Goal: Information Seeking & Learning: Learn about a topic

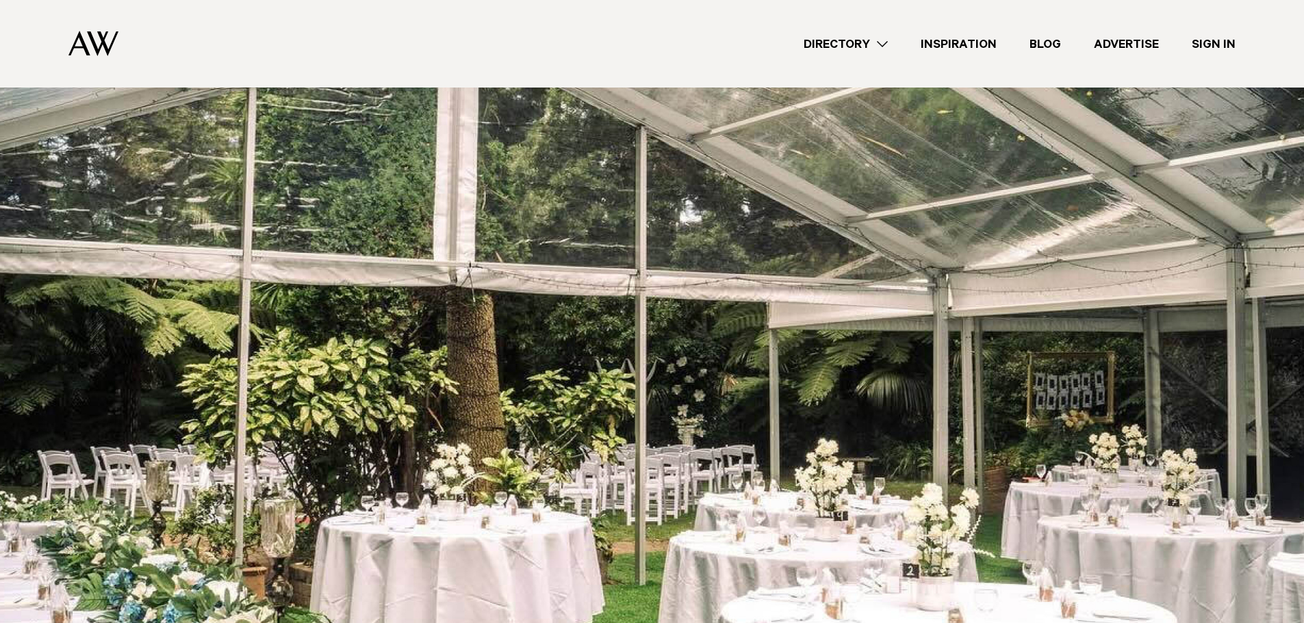
scroll to position [767, 0]
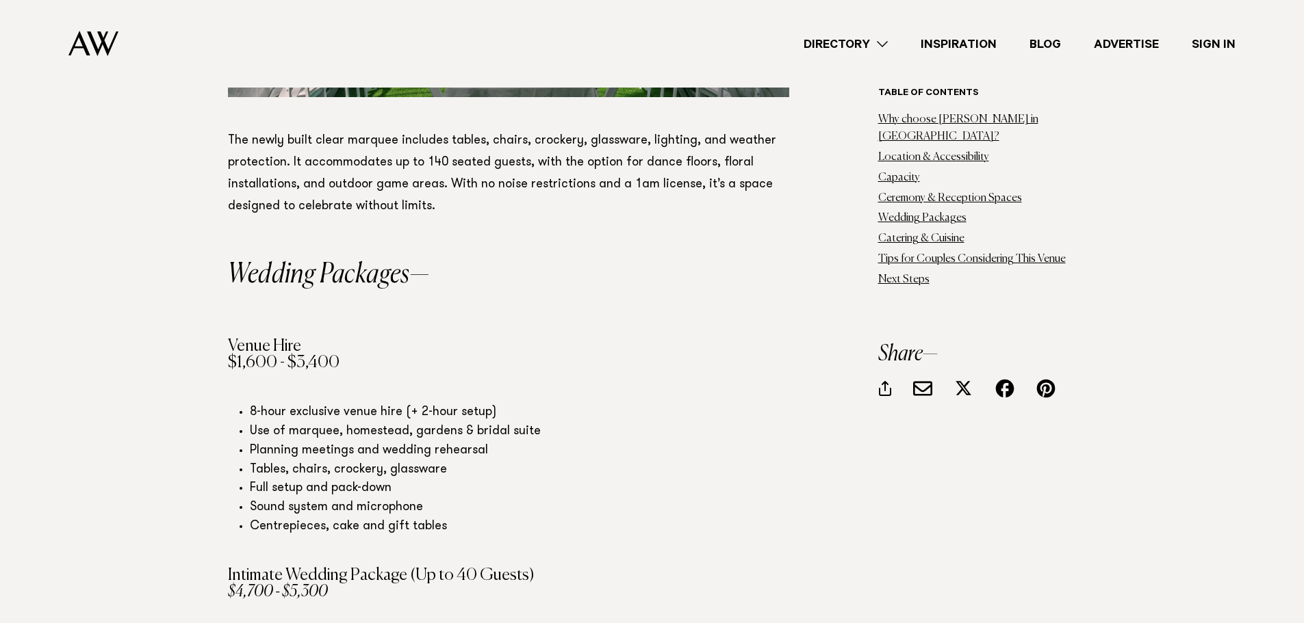
scroll to position [3568, 0]
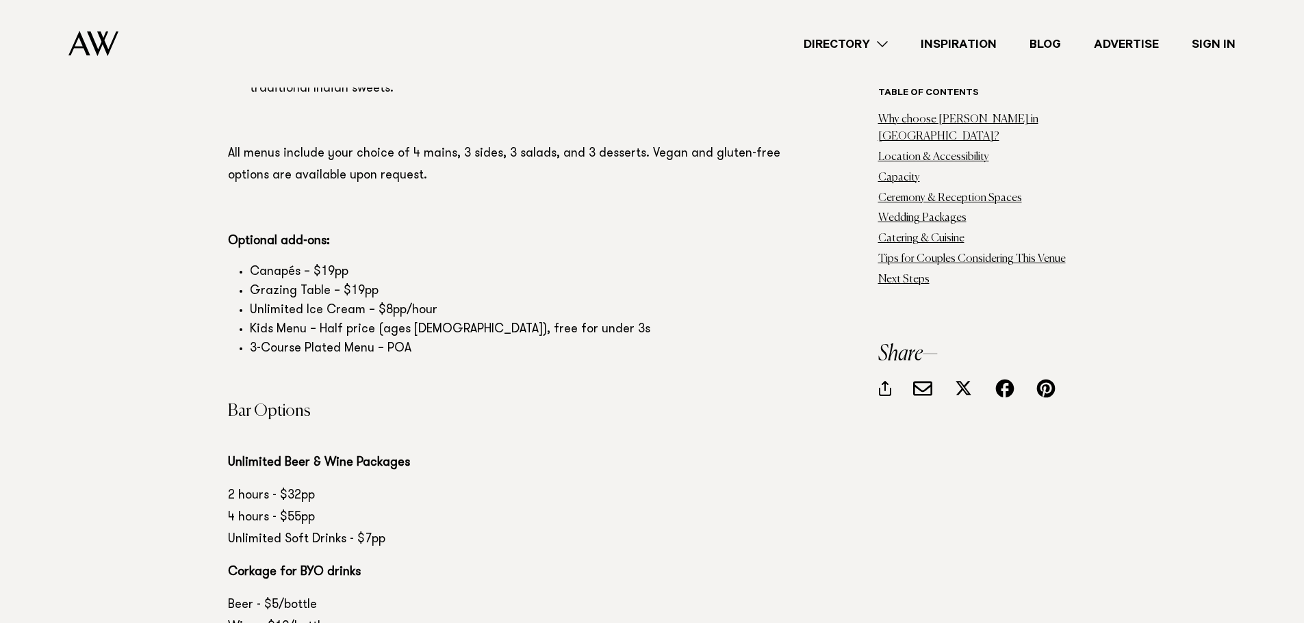
scroll to position [4932, 0]
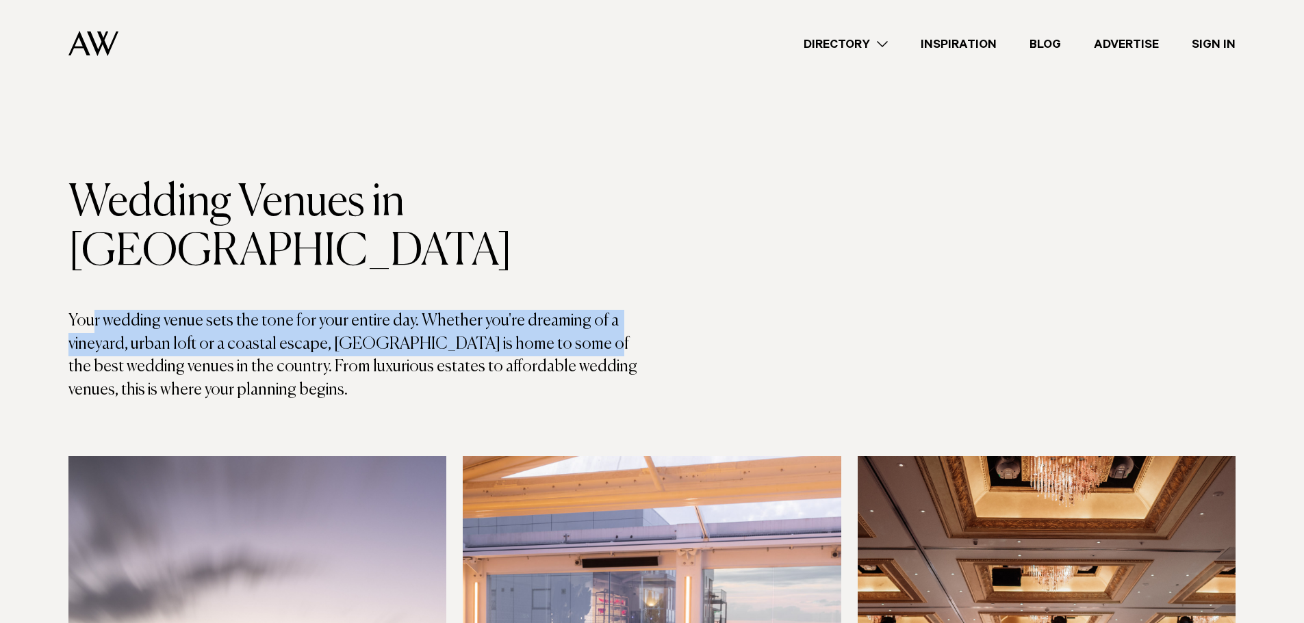
drag, startPoint x: 95, startPoint y: 266, endPoint x: 564, endPoint y: 289, distance: 469.4
click at [564, 310] on p "Your wedding venue sets the tone for your entire day. Whether you're dreaming o…" at bounding box center [360, 356] width 584 height 92
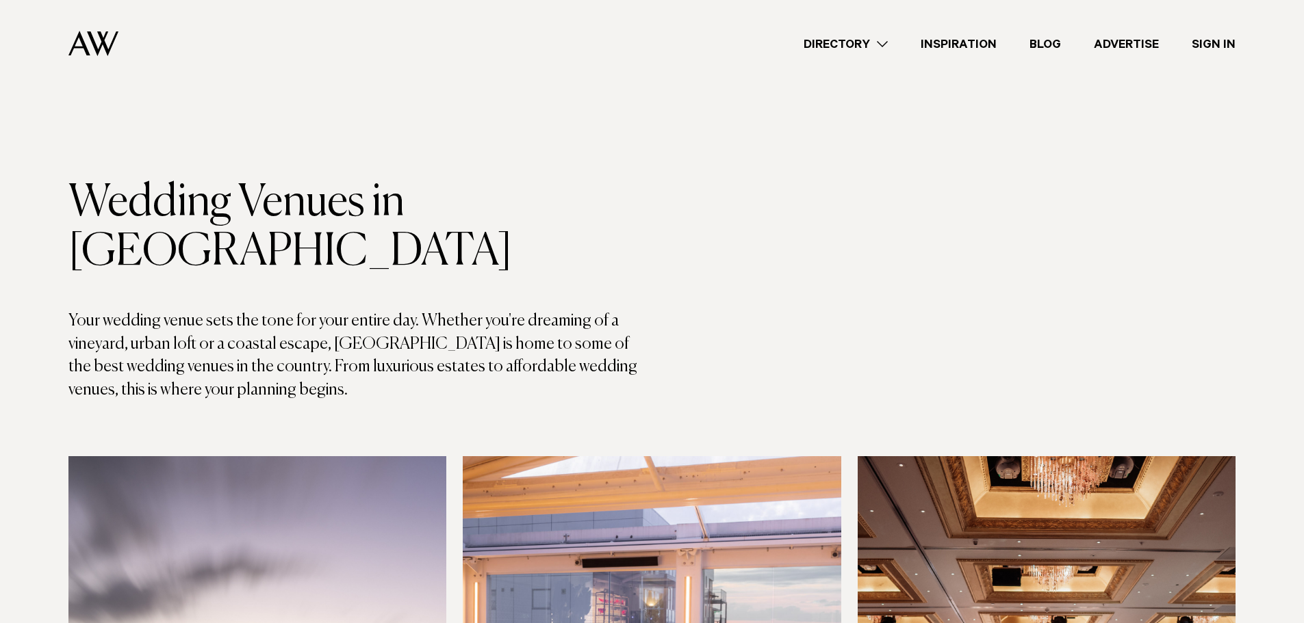
click at [568, 310] on p "Your wedding venue sets the tone for your entire day. Whether you're dreaming o…" at bounding box center [360, 356] width 584 height 92
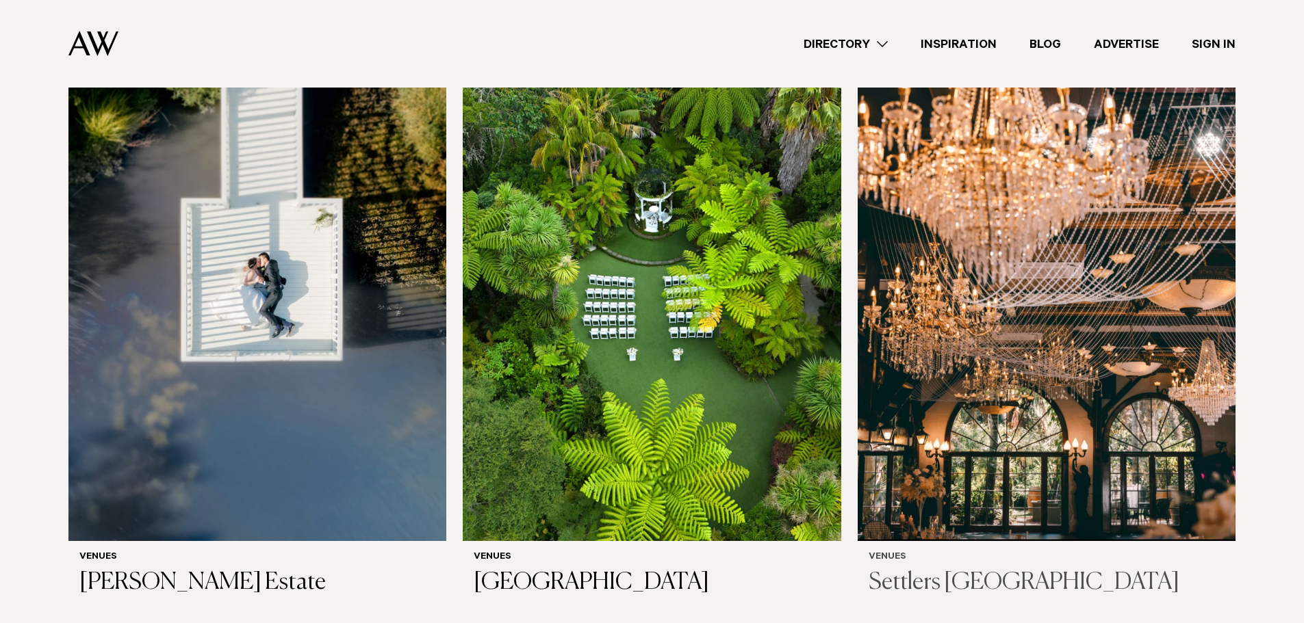
scroll to position [1711, 0]
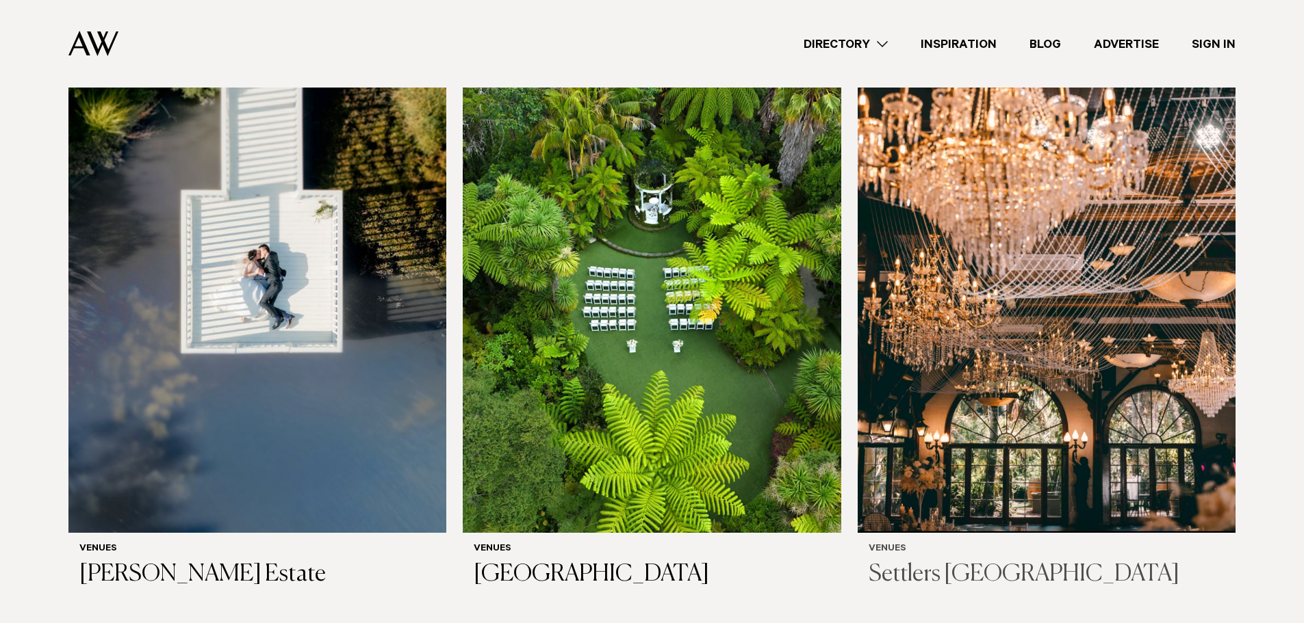
click at [972, 544] on div "Venues Settlers Country Manor" at bounding box center [1046, 566] width 356 height 45
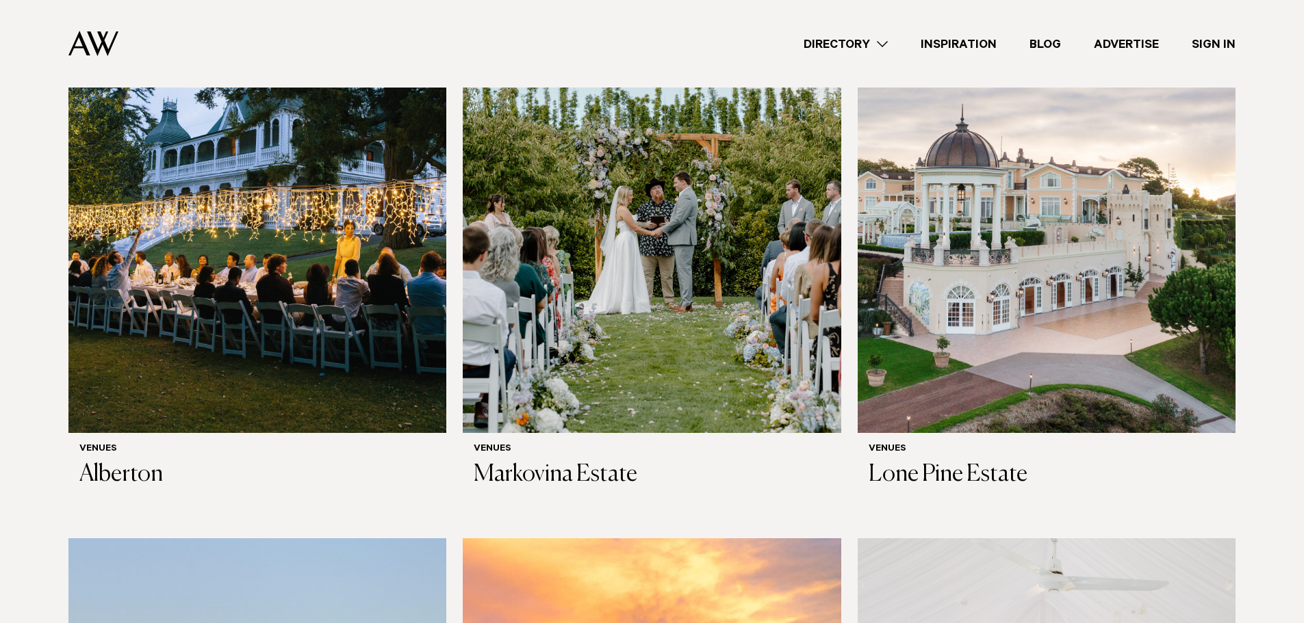
scroll to position [3148, 0]
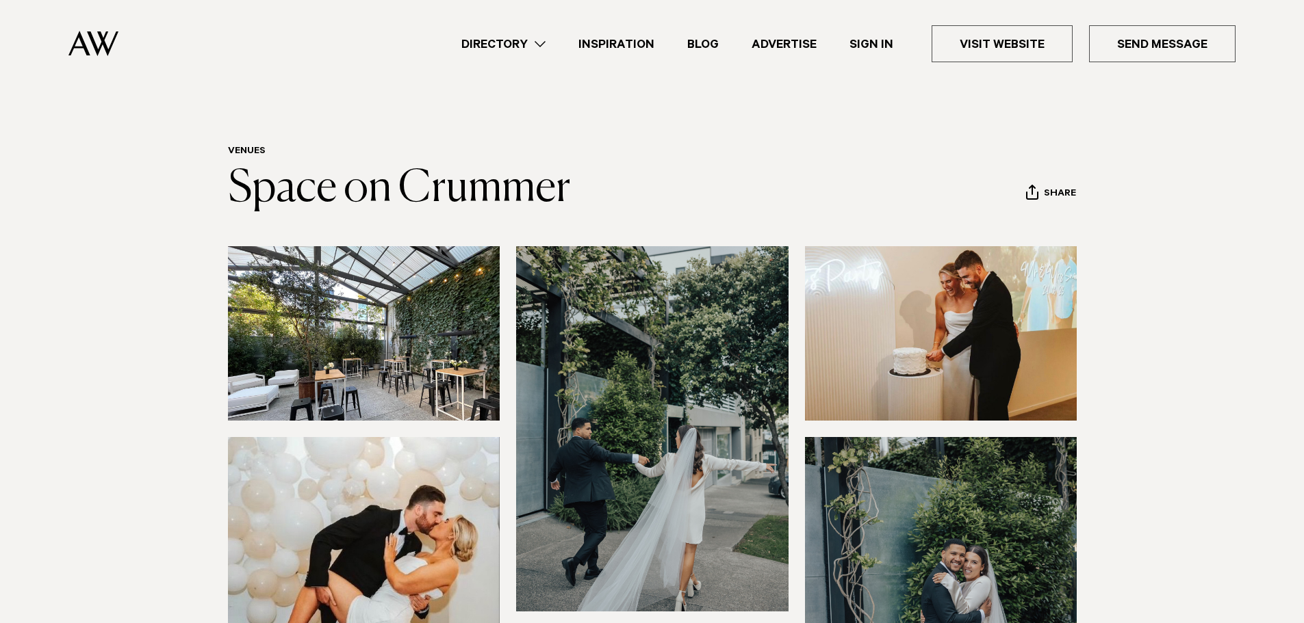
click at [406, 357] on img at bounding box center [364, 333] width 272 height 175
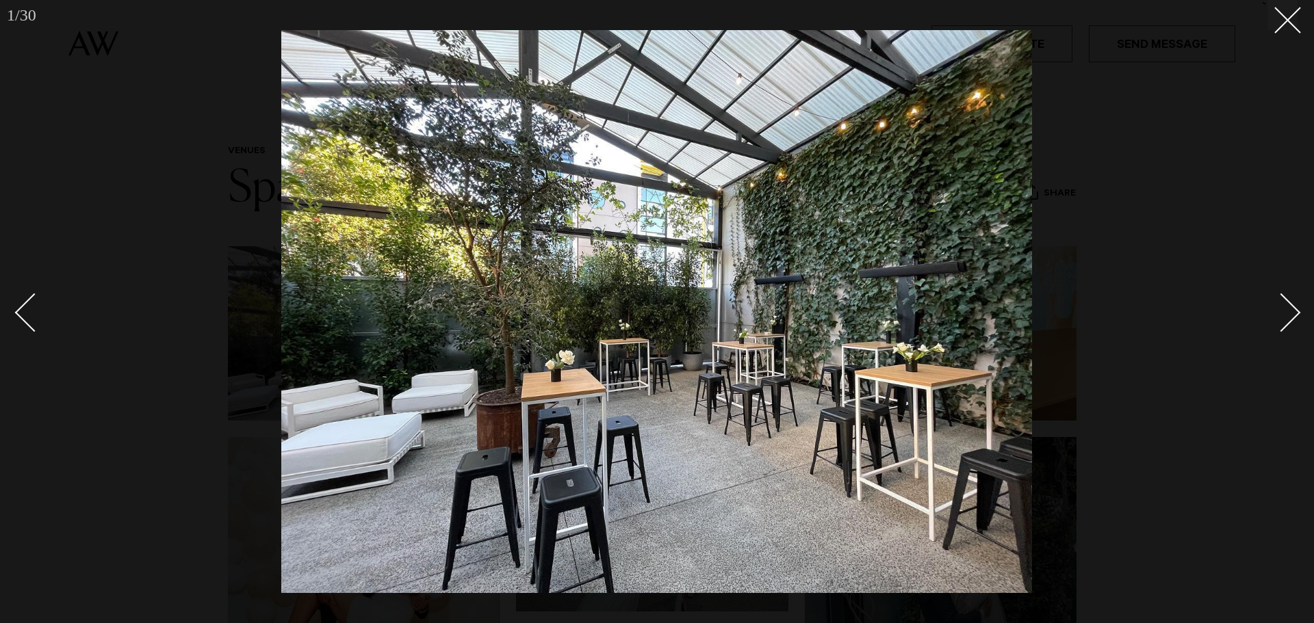
click at [1272, 317] on div "Next slide" at bounding box center [1281, 312] width 39 height 39
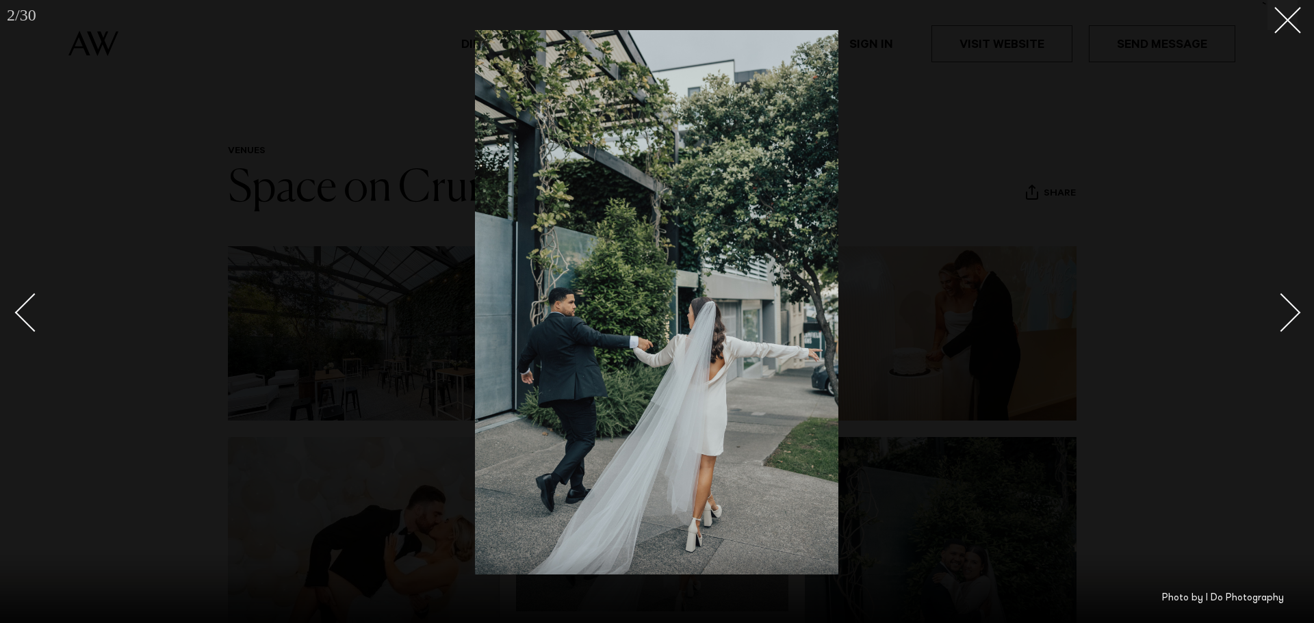
click at [1272, 317] on div "Next slide" at bounding box center [1281, 312] width 39 height 39
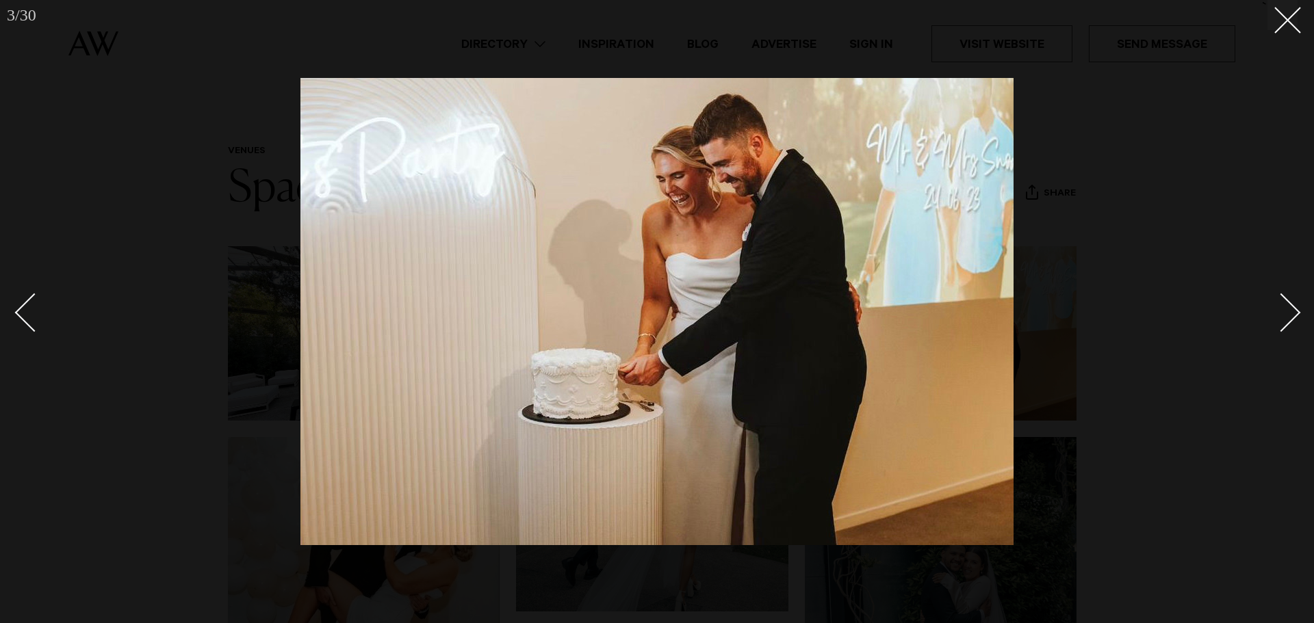
click at [1272, 317] on div "Next slide" at bounding box center [1281, 312] width 39 height 39
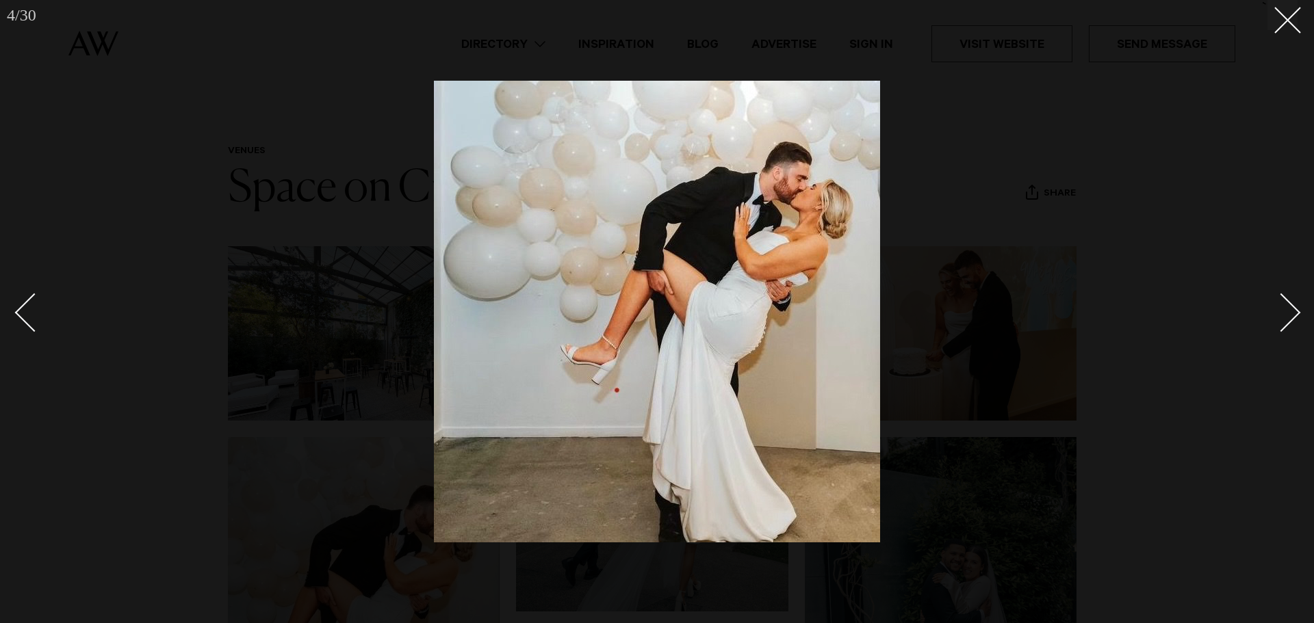
click at [1275, 311] on div "Next slide" at bounding box center [1281, 312] width 39 height 39
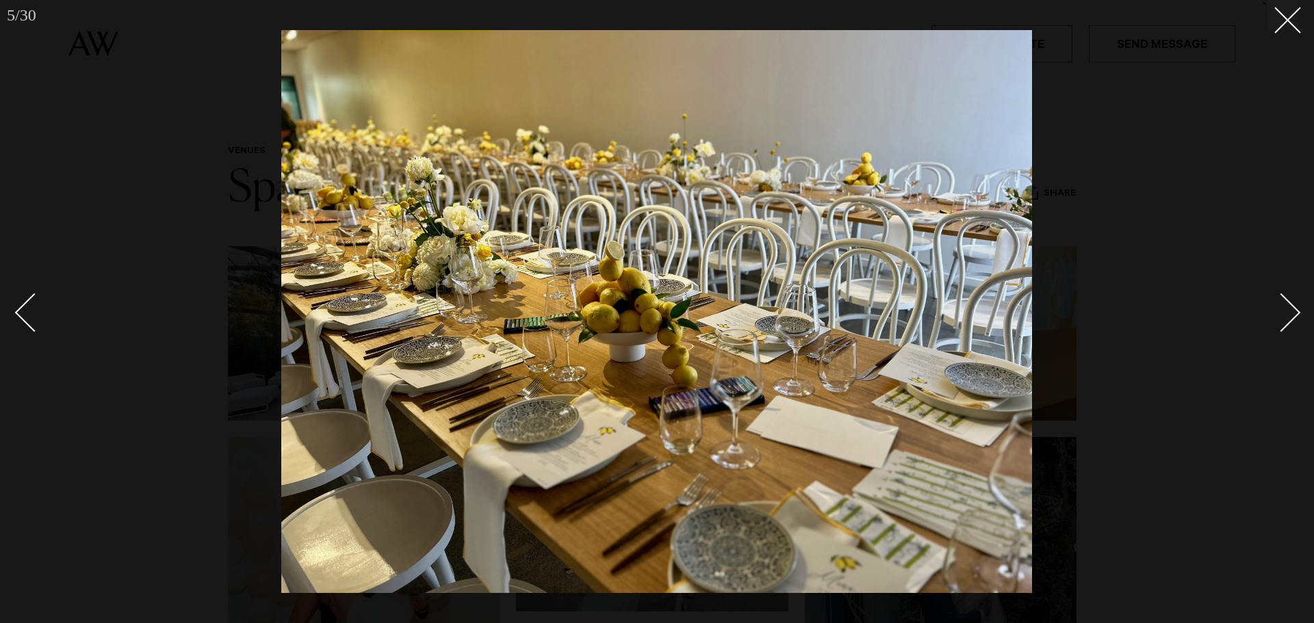
click at [1282, 308] on div "Next slide" at bounding box center [1281, 312] width 39 height 39
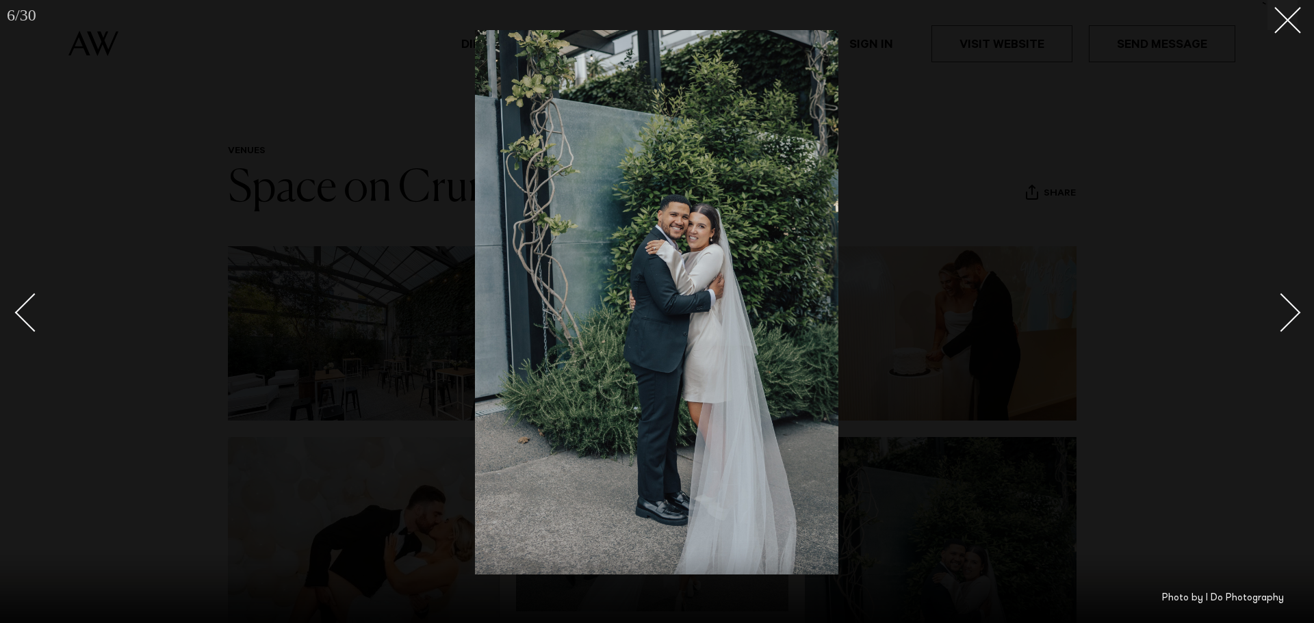
click at [1282, 308] on div "Next slide" at bounding box center [1281, 312] width 39 height 39
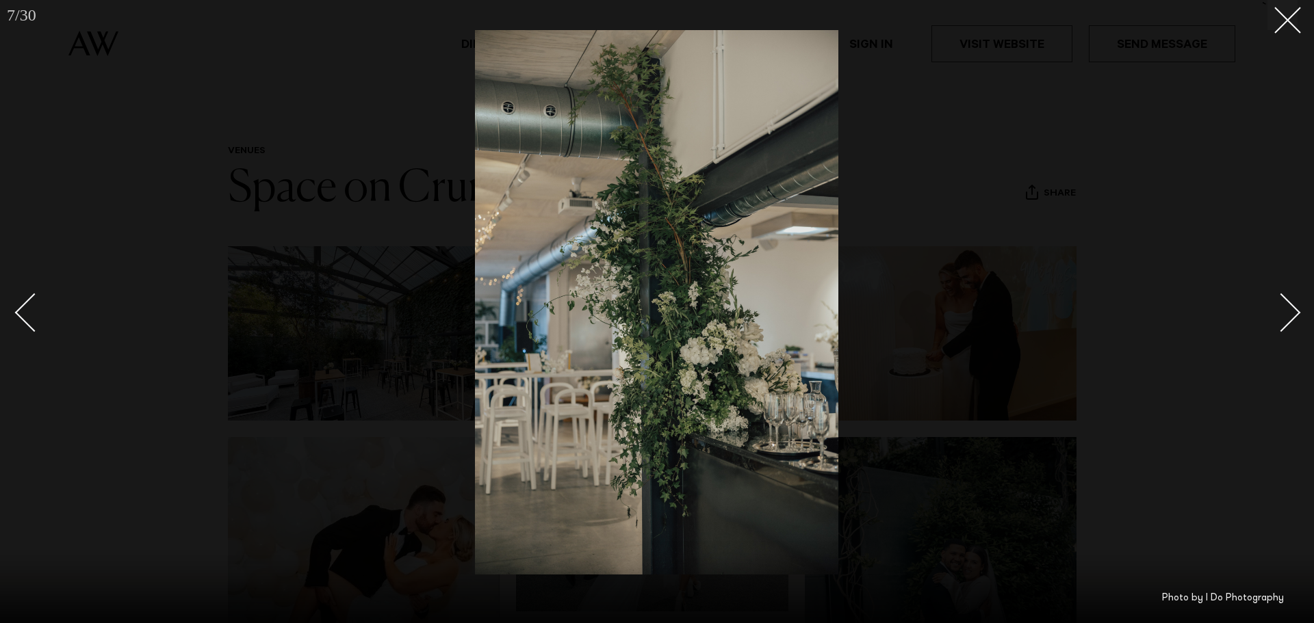
click at [1282, 308] on div "Next slide" at bounding box center [1281, 312] width 39 height 39
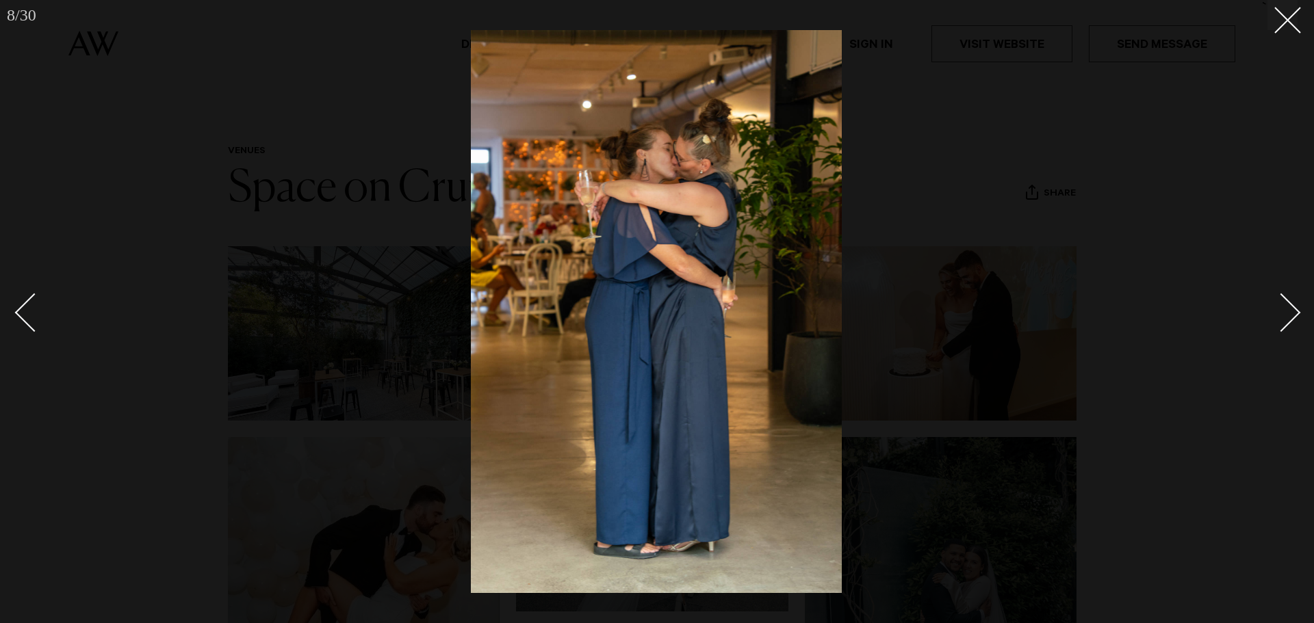
click at [1282, 308] on div "Next slide" at bounding box center [1281, 312] width 39 height 39
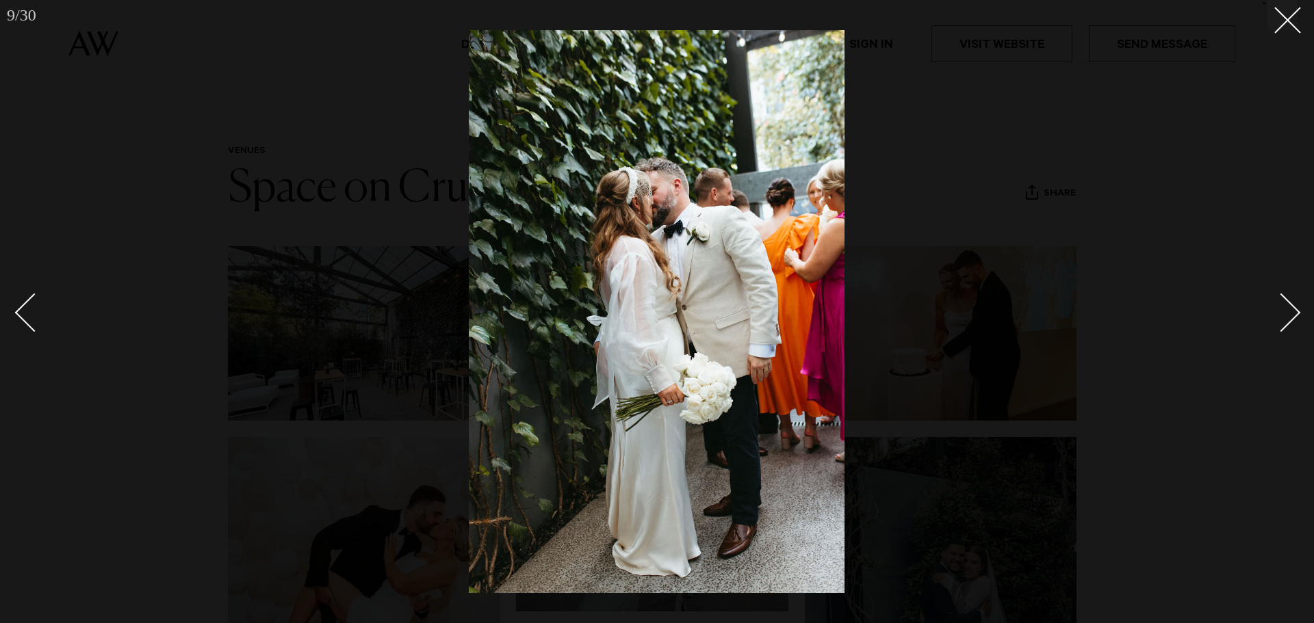
click at [1282, 308] on div "Next slide" at bounding box center [1281, 312] width 39 height 39
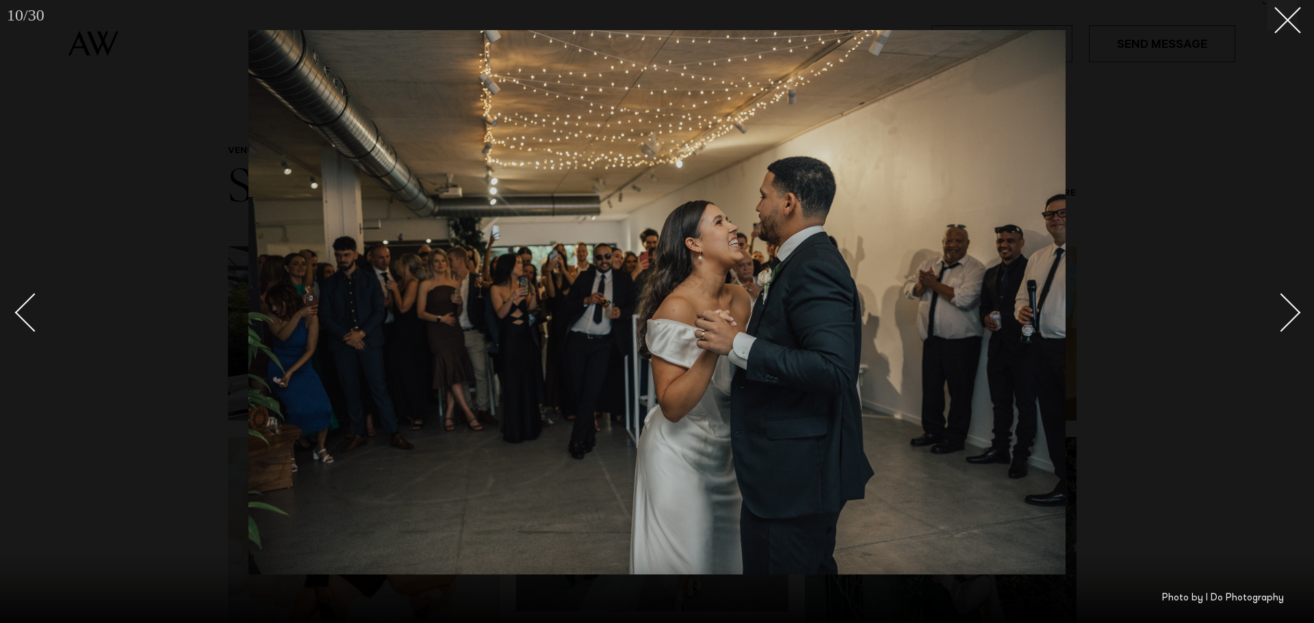
click at [1282, 308] on div "Next slide" at bounding box center [1281, 312] width 39 height 39
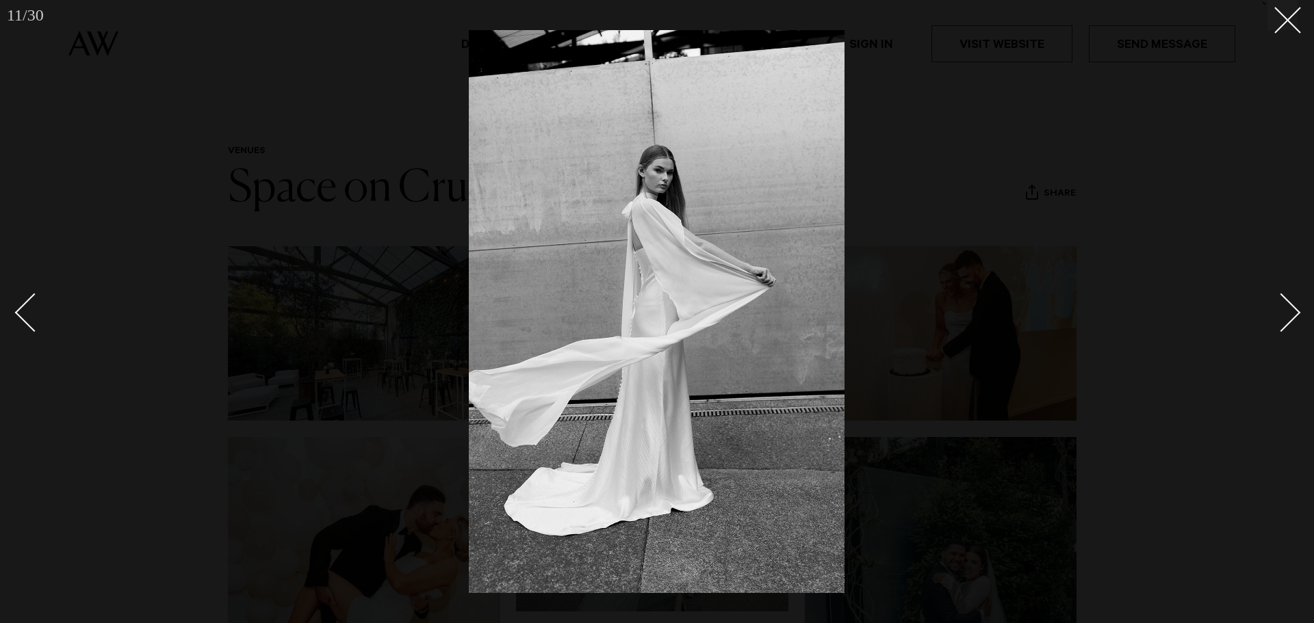
click at [1284, 308] on div "Next slide" at bounding box center [1281, 312] width 39 height 39
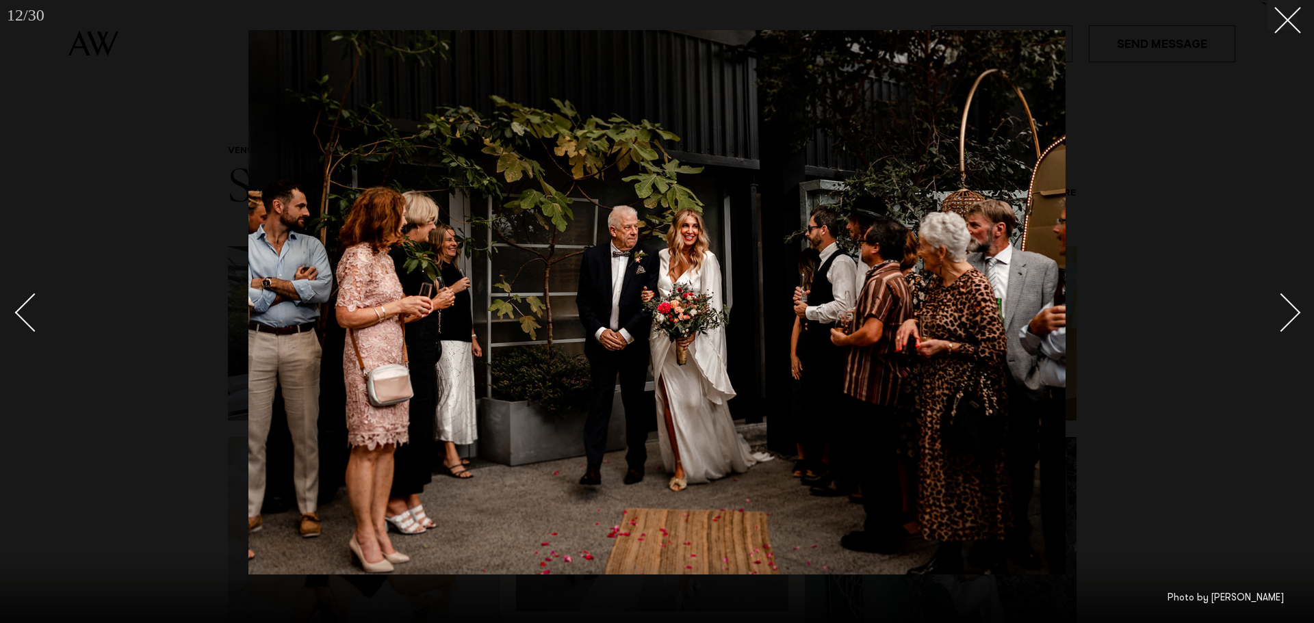
click at [1284, 308] on div "Next slide" at bounding box center [1281, 312] width 39 height 39
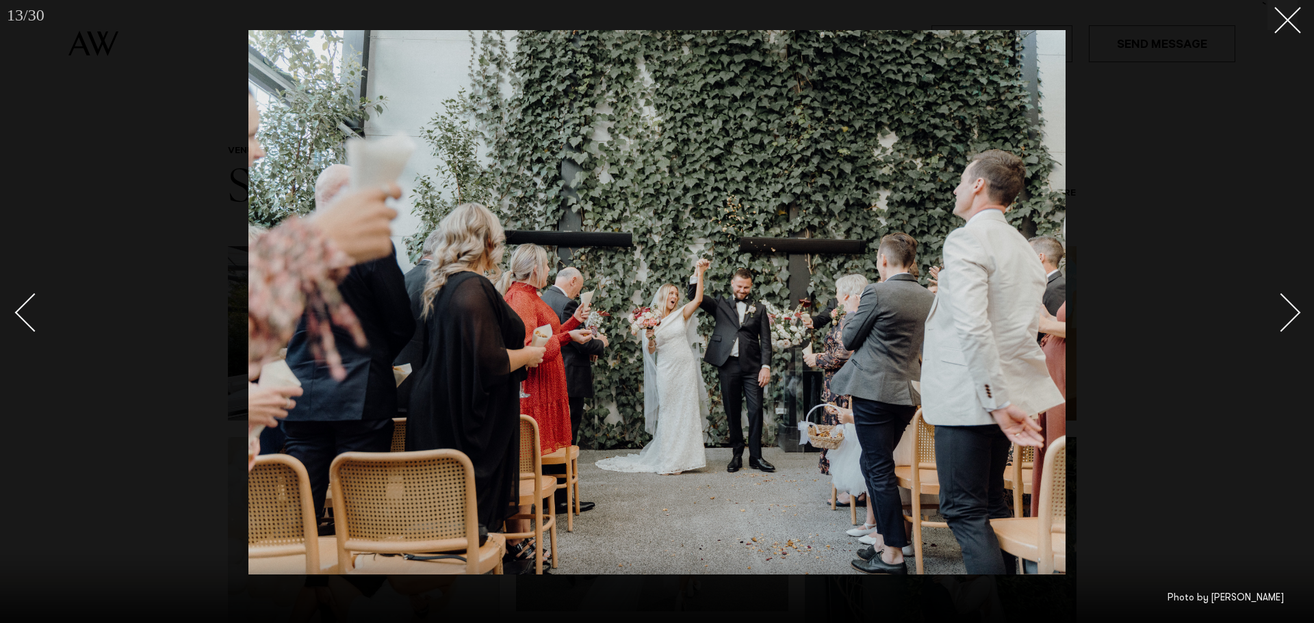
click at [1283, 311] on div "Next slide" at bounding box center [1281, 312] width 39 height 39
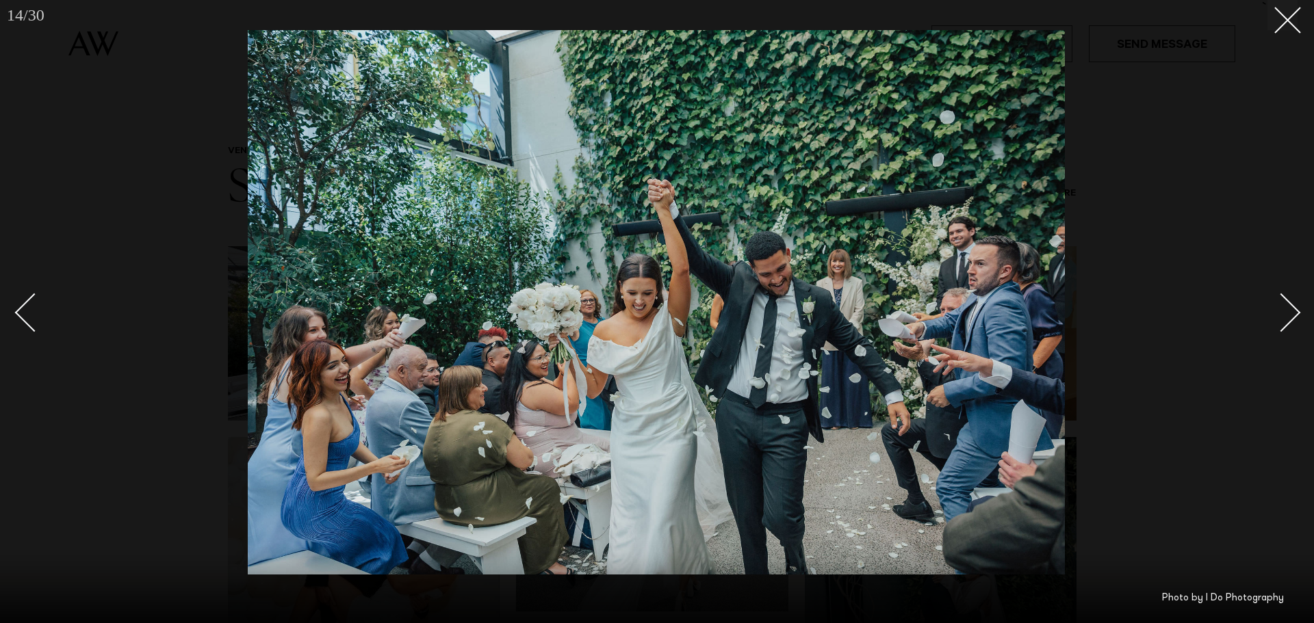
click at [1282, 312] on div "Next slide" at bounding box center [1281, 312] width 39 height 39
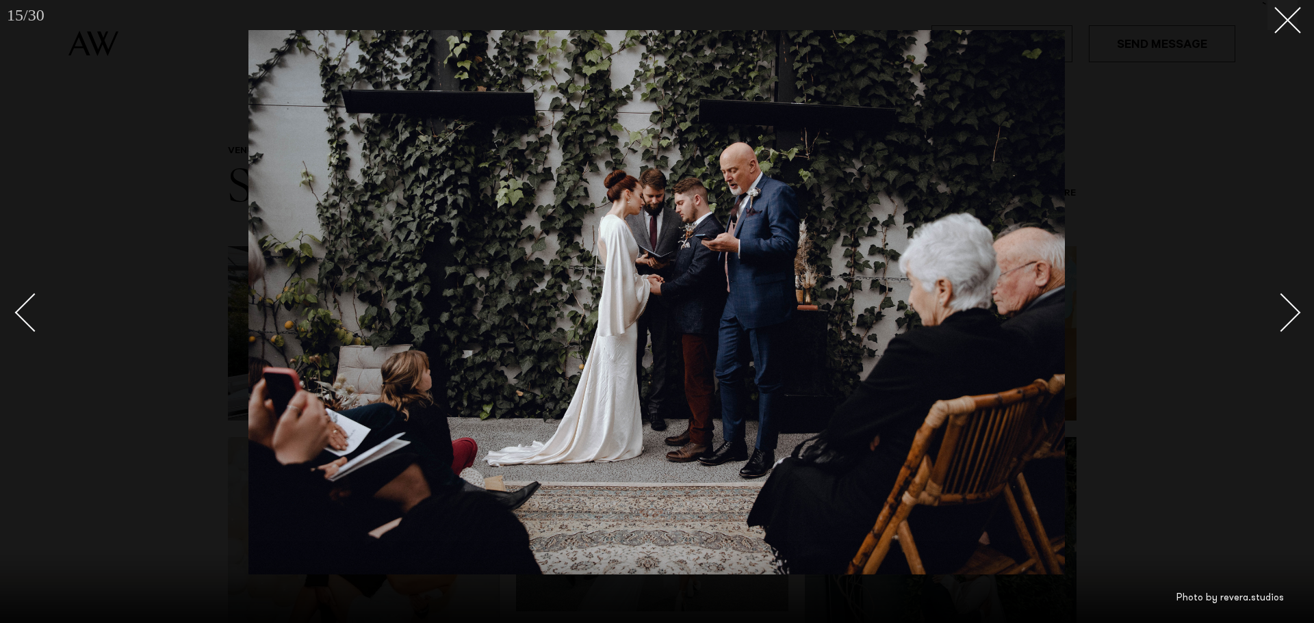
click at [1282, 312] on div "Next slide" at bounding box center [1281, 312] width 39 height 39
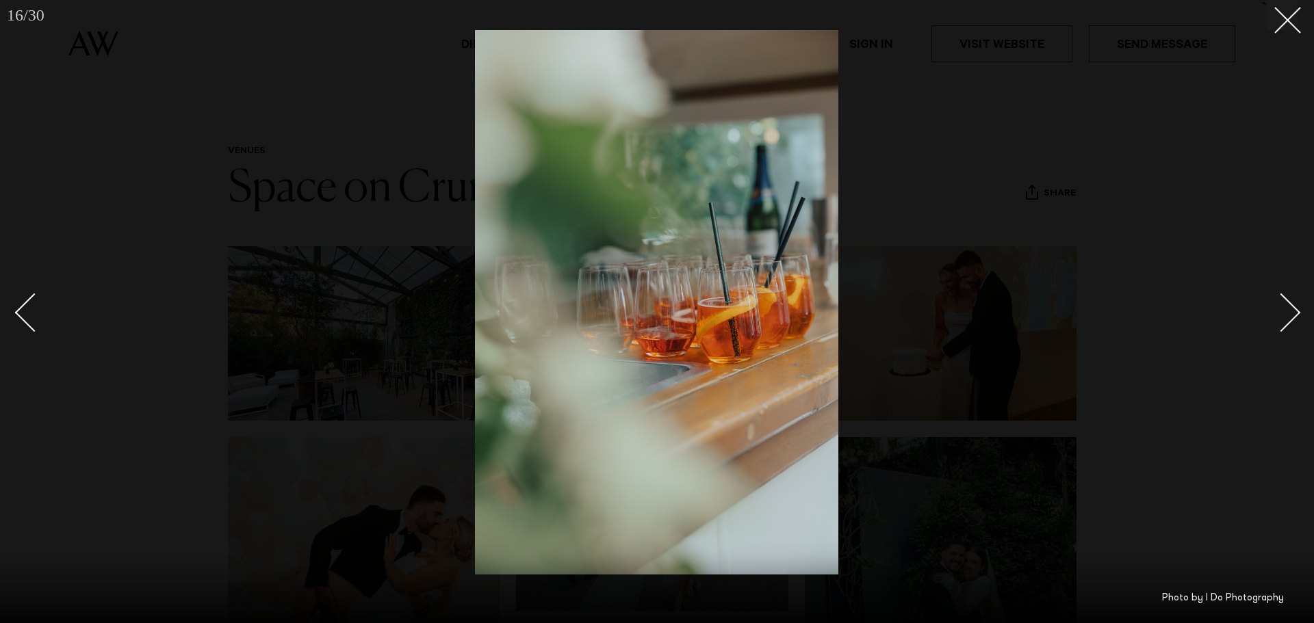
click at [1282, 312] on div "Next slide" at bounding box center [1281, 312] width 39 height 39
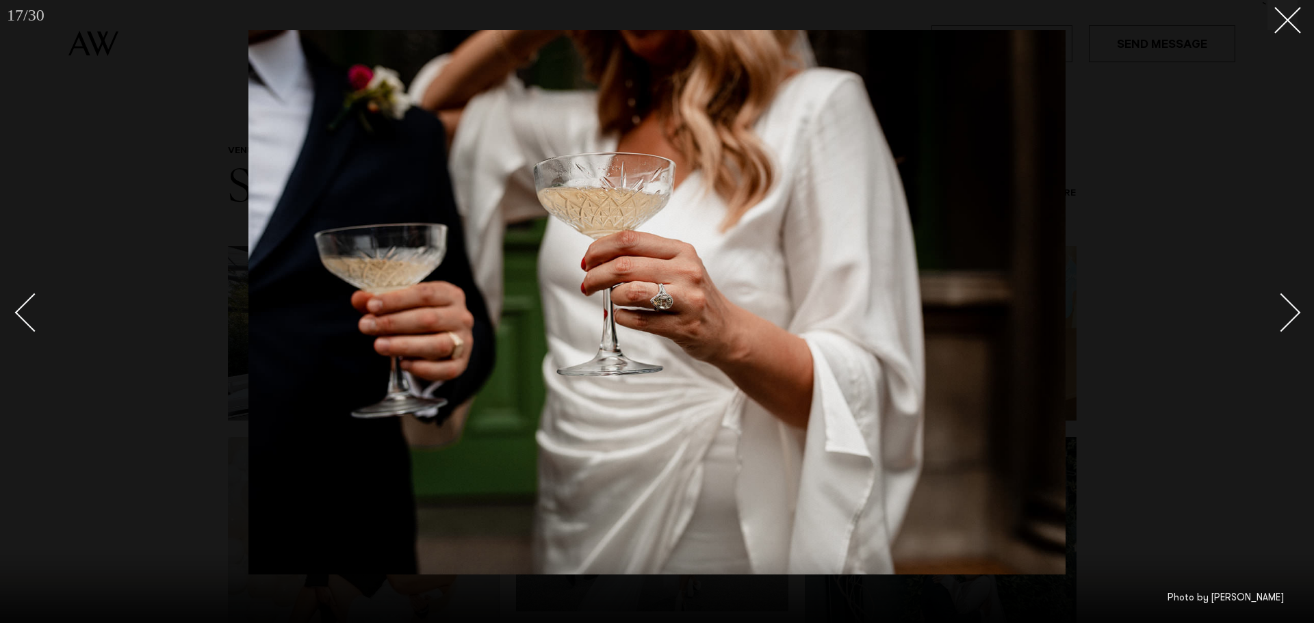
click at [1280, 312] on div "Next slide" at bounding box center [1281, 312] width 39 height 39
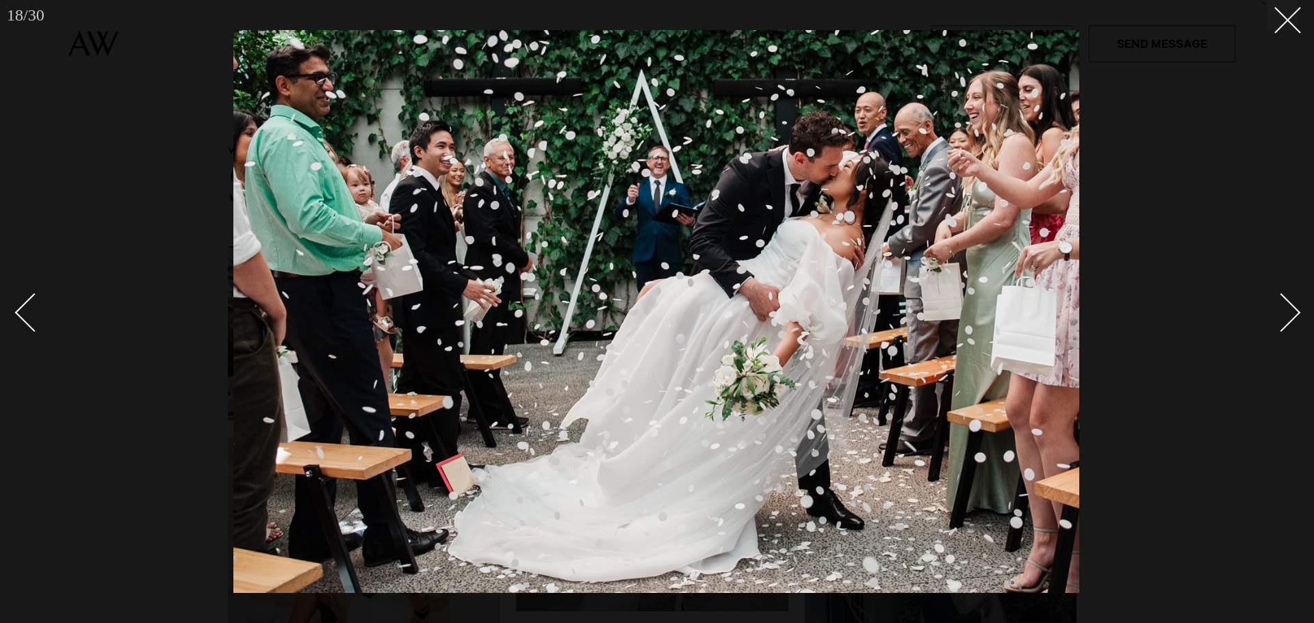
click at [1280, 313] on div "Next slide" at bounding box center [1281, 312] width 39 height 39
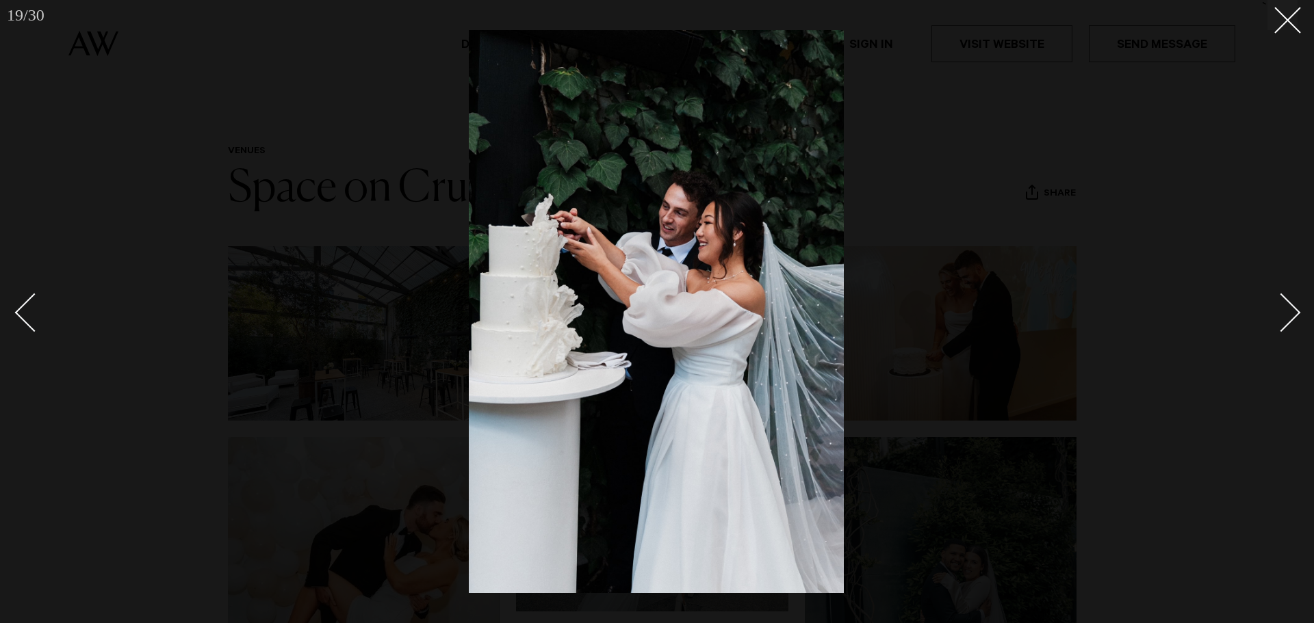
click at [1280, 313] on div "Next slide" at bounding box center [1281, 312] width 39 height 39
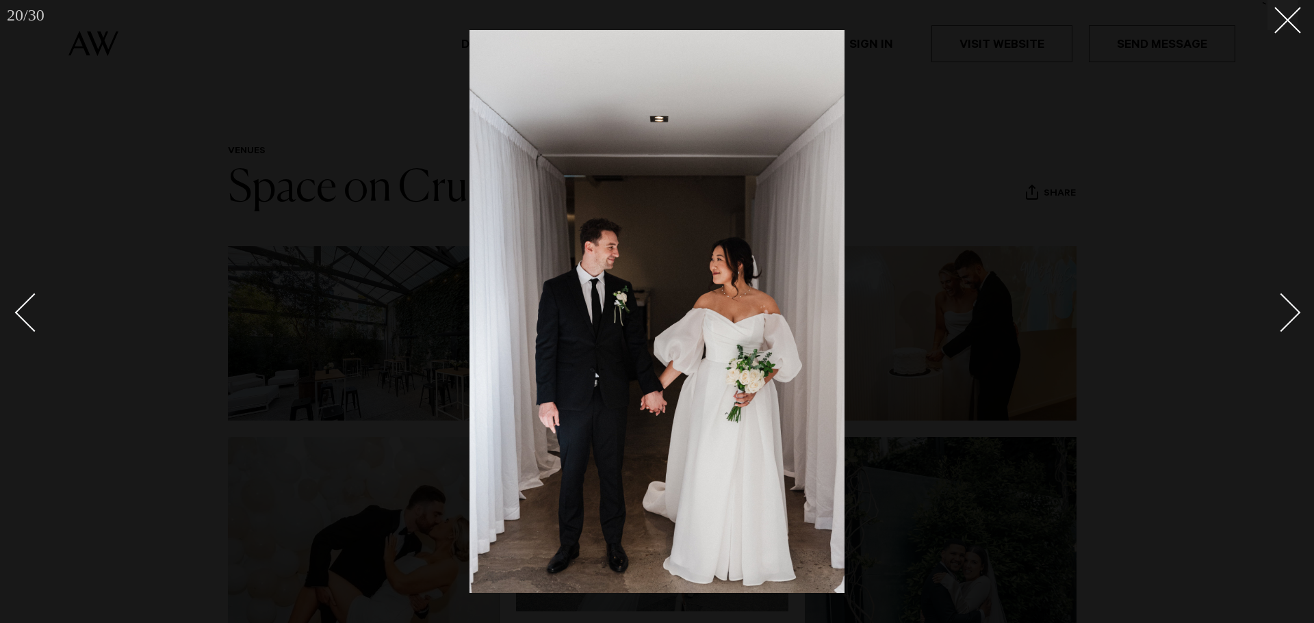
click at [1299, 296] on div at bounding box center [657, 311] width 1314 height 623
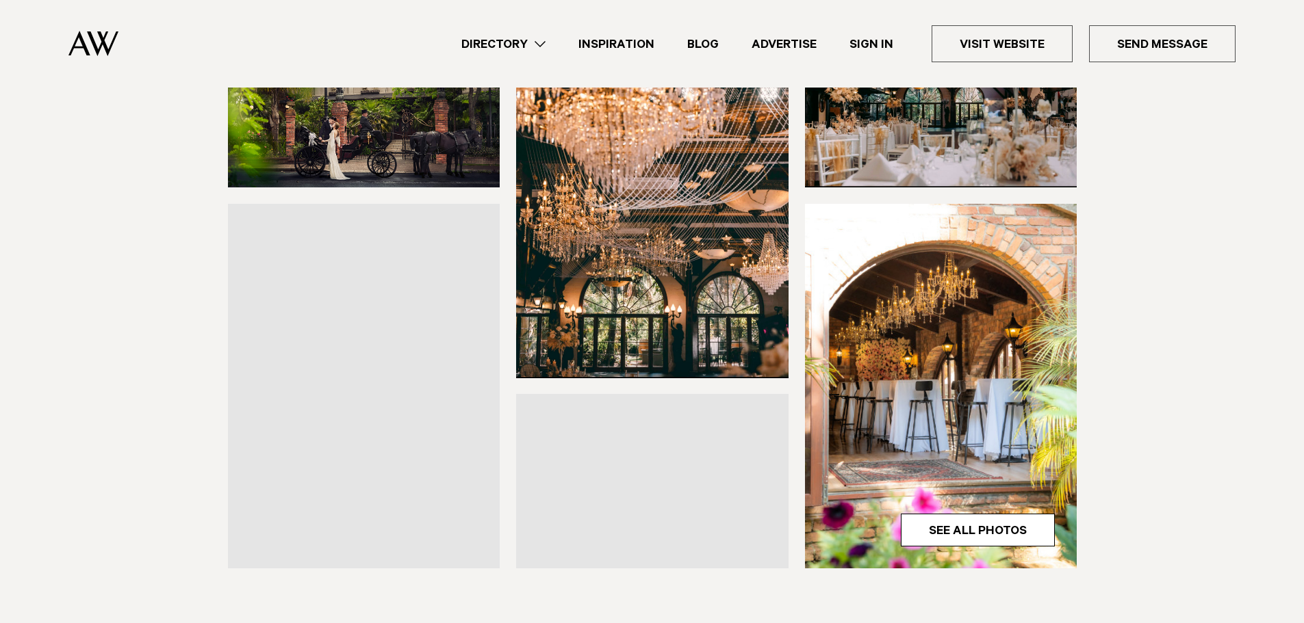
scroll to position [342, 0]
